Goal: Find specific page/section: Find specific page/section

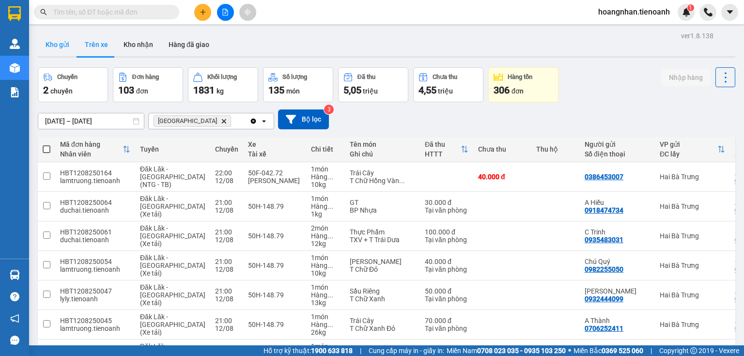
click at [64, 47] on button "Kho gửi" at bounding box center [57, 44] width 39 height 23
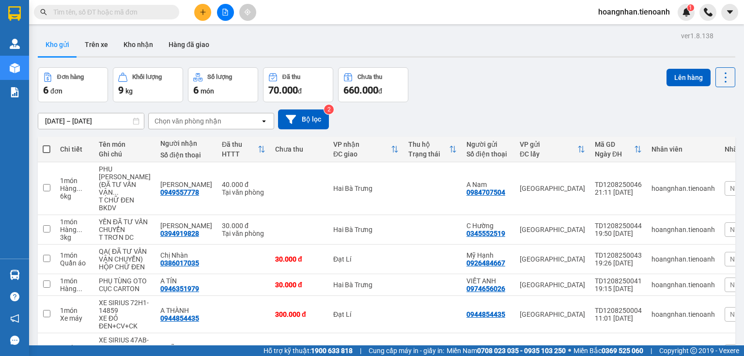
click at [285, 36] on div "Kho gửi Trên xe Kho nhận Hàng đã giao" at bounding box center [387, 46] width 698 height 26
click at [93, 47] on button "Trên xe" at bounding box center [96, 44] width 39 height 23
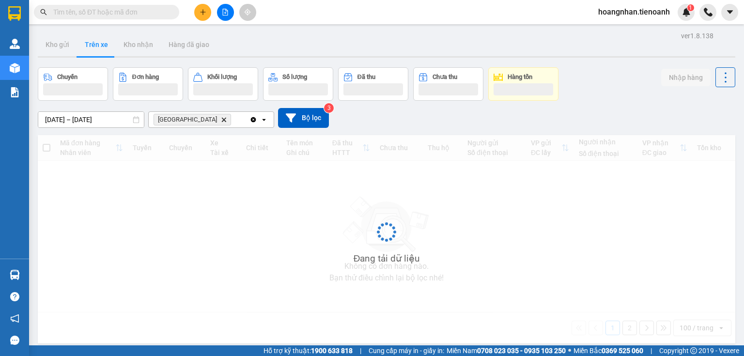
click at [333, 55] on div "Kho gửi Trên xe Kho nhận Hàng đã giao" at bounding box center [387, 46] width 698 height 26
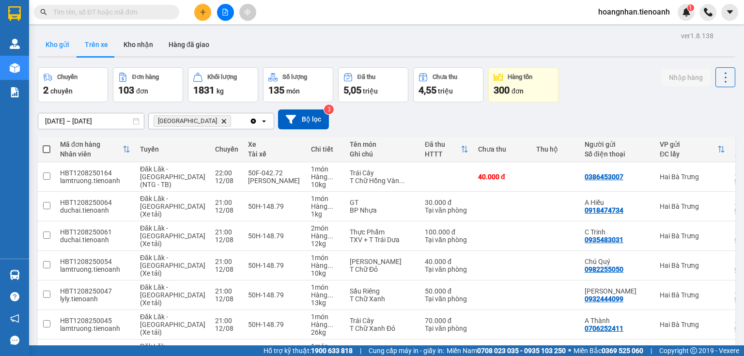
click at [61, 42] on button "Kho gửi" at bounding box center [57, 44] width 39 height 23
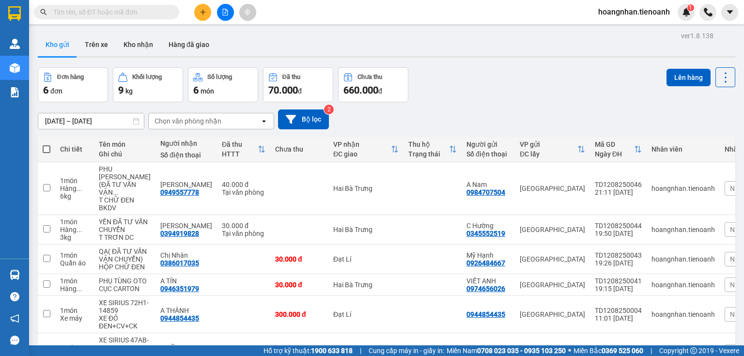
click at [504, 94] on div "Đơn hàng 6 đơn Khối lượng 9 kg Số lượng 6 món Đã thu 70.000 đ Chưa thu 660.000 …" at bounding box center [387, 84] width 698 height 35
click at [84, 49] on button "Trên xe" at bounding box center [96, 44] width 39 height 23
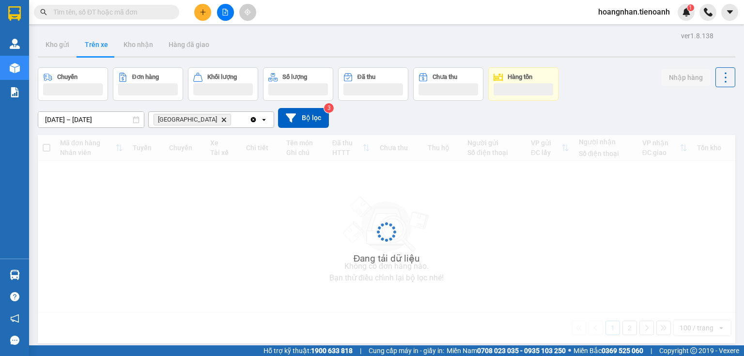
click at [278, 60] on div "ver 1.8.138 Kho gửi Trên xe Kho nhận Hàng đã giao Chuyến Đơn hàng Khối lượng Số…" at bounding box center [386, 207] width 705 height 356
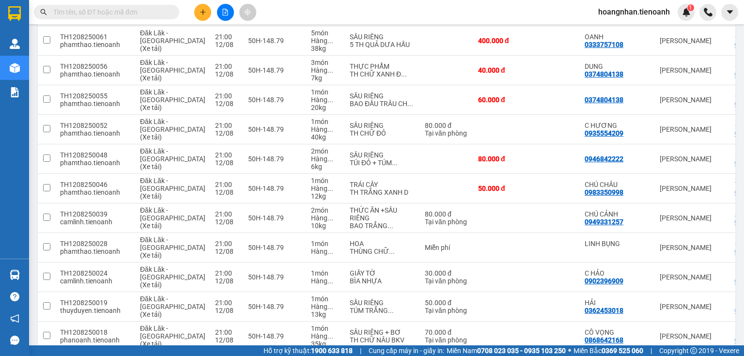
scroll to position [2495, 0]
